Goal: Transaction & Acquisition: Purchase product/service

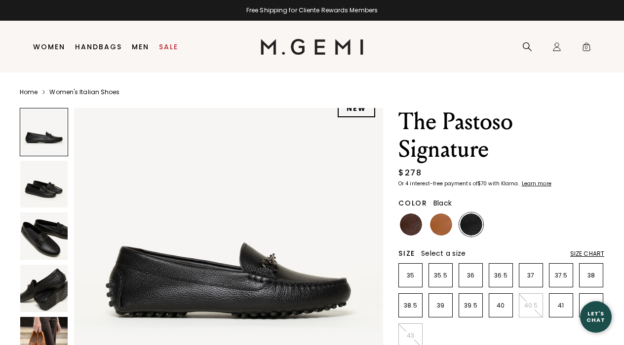
click at [439, 234] on img at bounding box center [441, 225] width 22 height 22
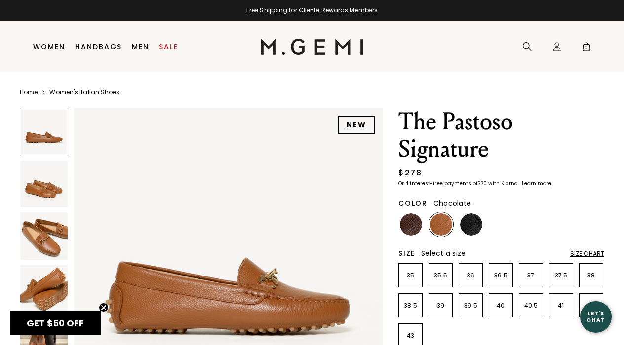
click at [404, 226] on img at bounding box center [411, 225] width 22 height 22
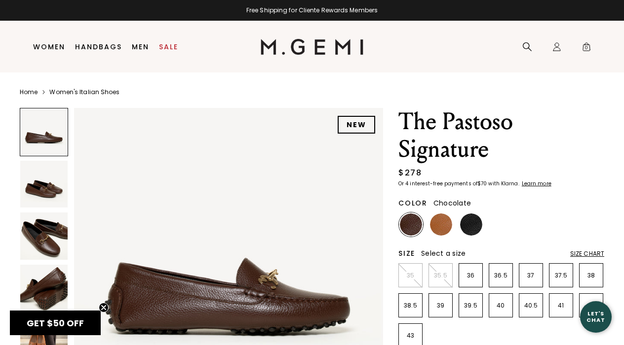
click at [45, 247] on img at bounding box center [43, 236] width 47 height 47
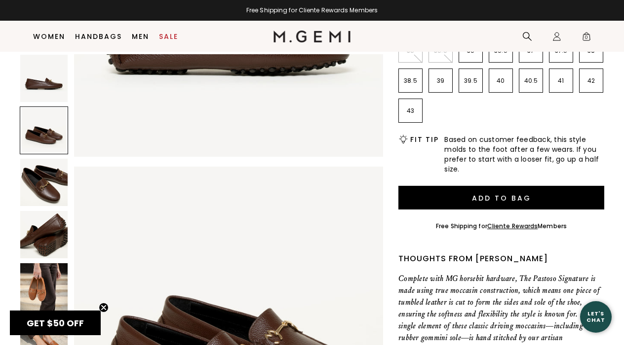
scroll to position [174, 0]
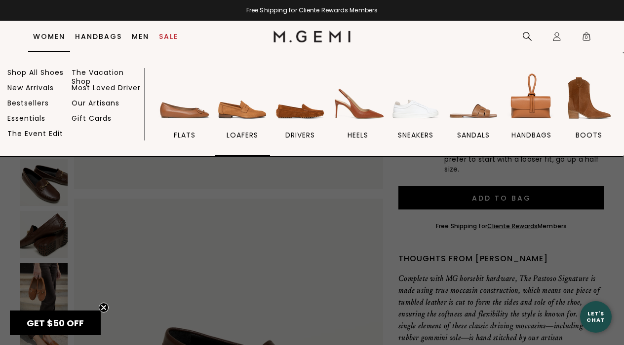
click at [262, 115] on img at bounding box center [242, 98] width 55 height 55
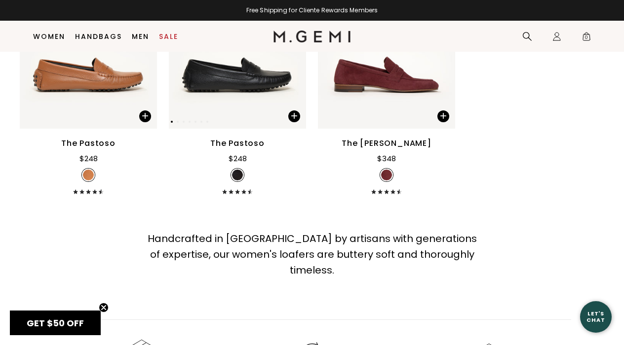
scroll to position [1904, 0]
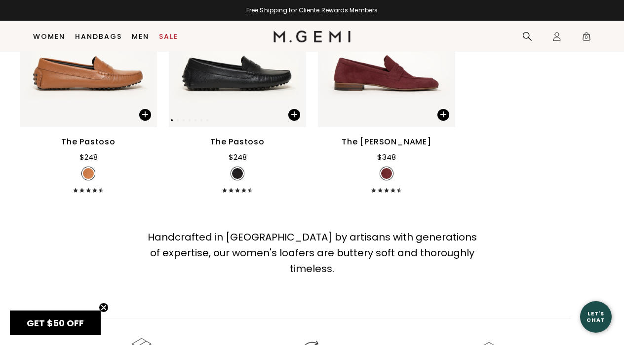
click at [290, 55] on img at bounding box center [237, 35] width 137 height 183
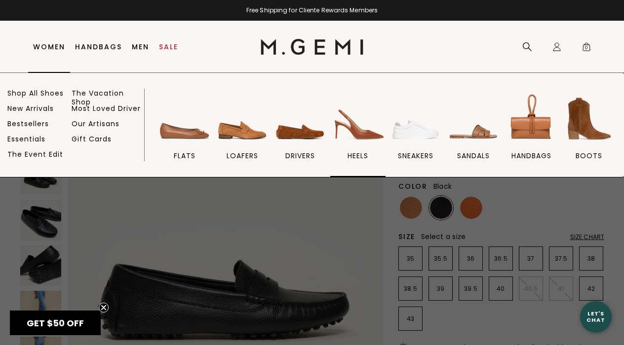
click at [339, 125] on img at bounding box center [357, 118] width 55 height 55
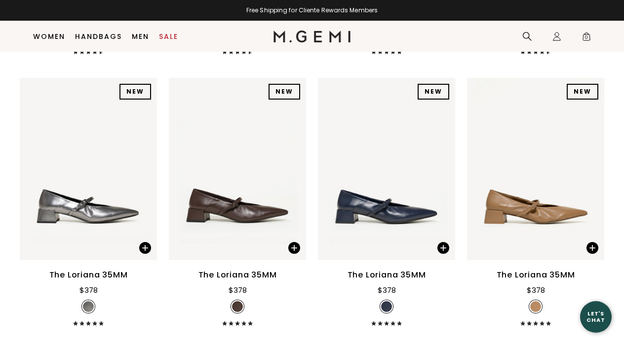
scroll to position [510, 0]
